Goal: Information Seeking & Learning: Learn about a topic

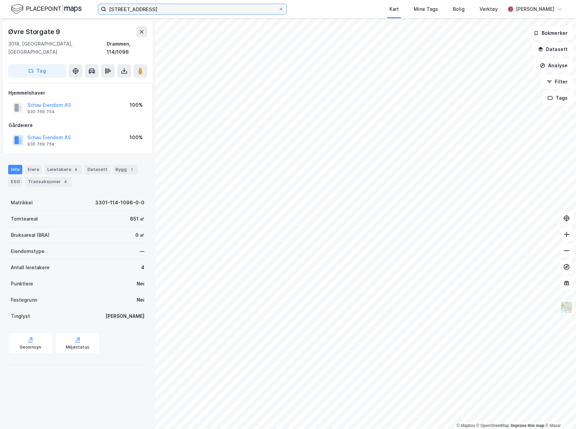
click at [220, 12] on input "[STREET_ADDRESS]" at bounding box center [192, 9] width 172 height 10
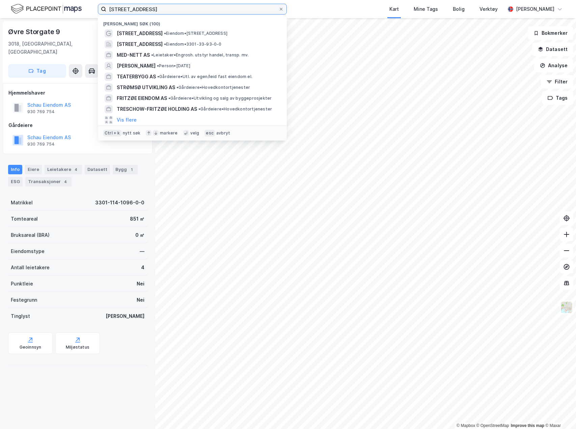
click at [220, 12] on input "[STREET_ADDRESS]" at bounding box center [192, 9] width 172 height 10
click at [220, 12] on input "øvre strandgate 5" at bounding box center [192, 9] width 172 height 10
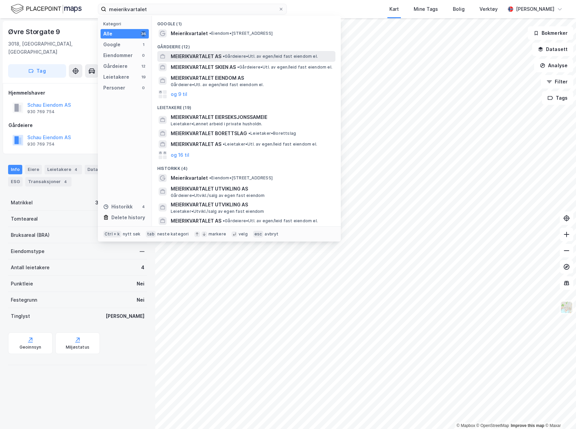
click at [233, 59] on span "• Gårdeiere • Utl. av egen/leid fast eiendom el." at bounding box center [270, 56] width 95 height 5
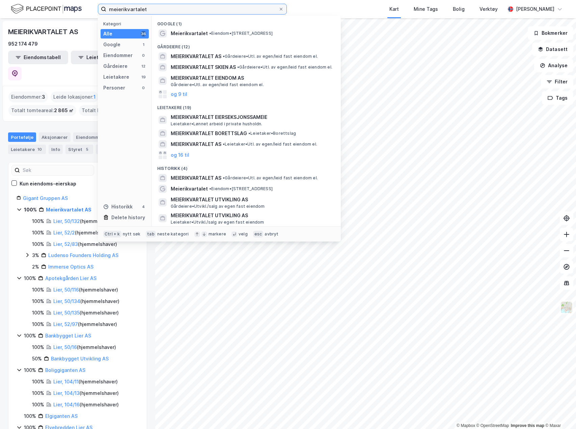
click at [153, 8] on input "meierikvartalet" at bounding box center [192, 9] width 172 height 10
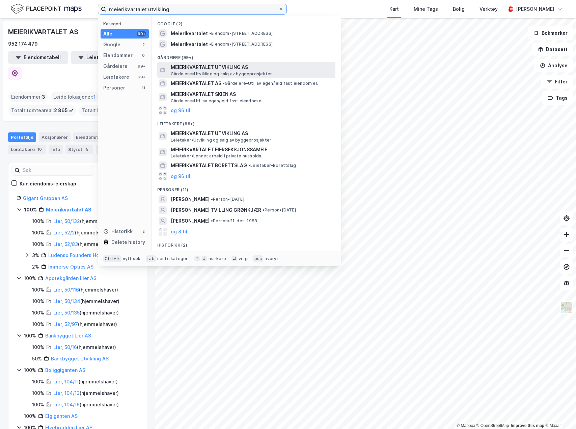
type input "meierikvartalet utvikling"
click at [212, 68] on span "MEIERIKVARTALET UTVIKLING AS" at bounding box center [252, 67] width 162 height 8
